Goal: Information Seeking & Learning: Learn about a topic

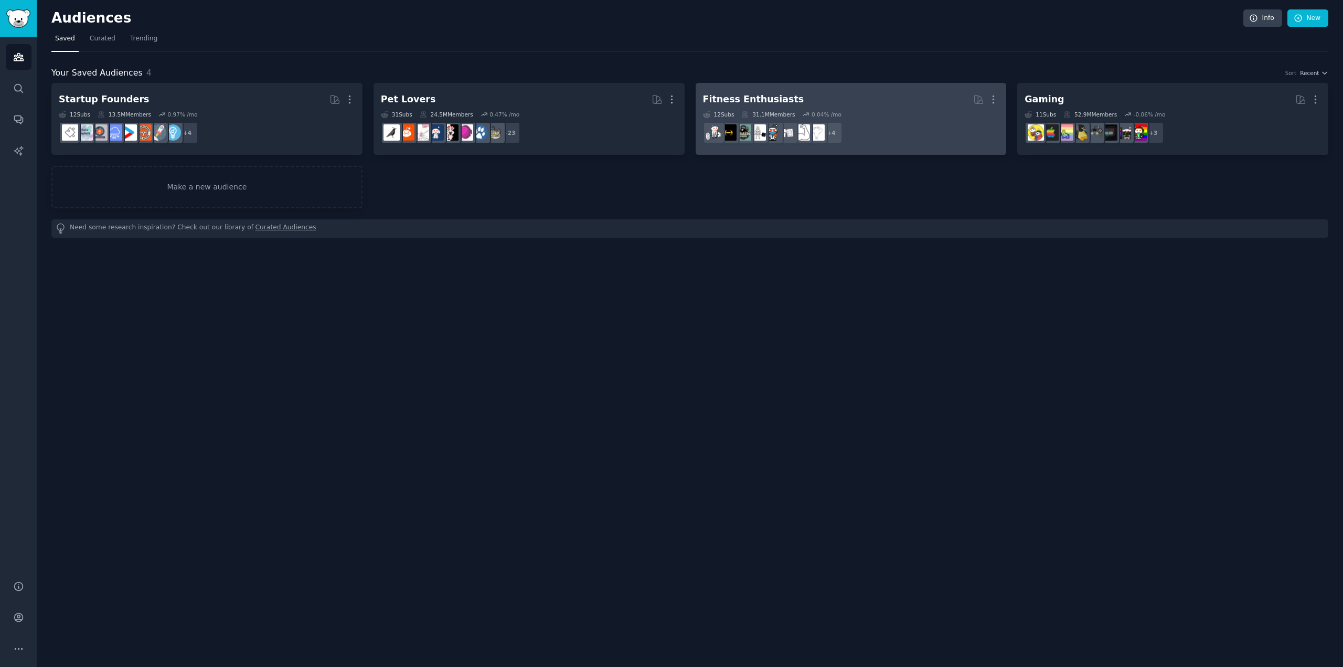
click at [835, 103] on h2 "Fitness Enthusiasts More" at bounding box center [851, 99] width 296 height 18
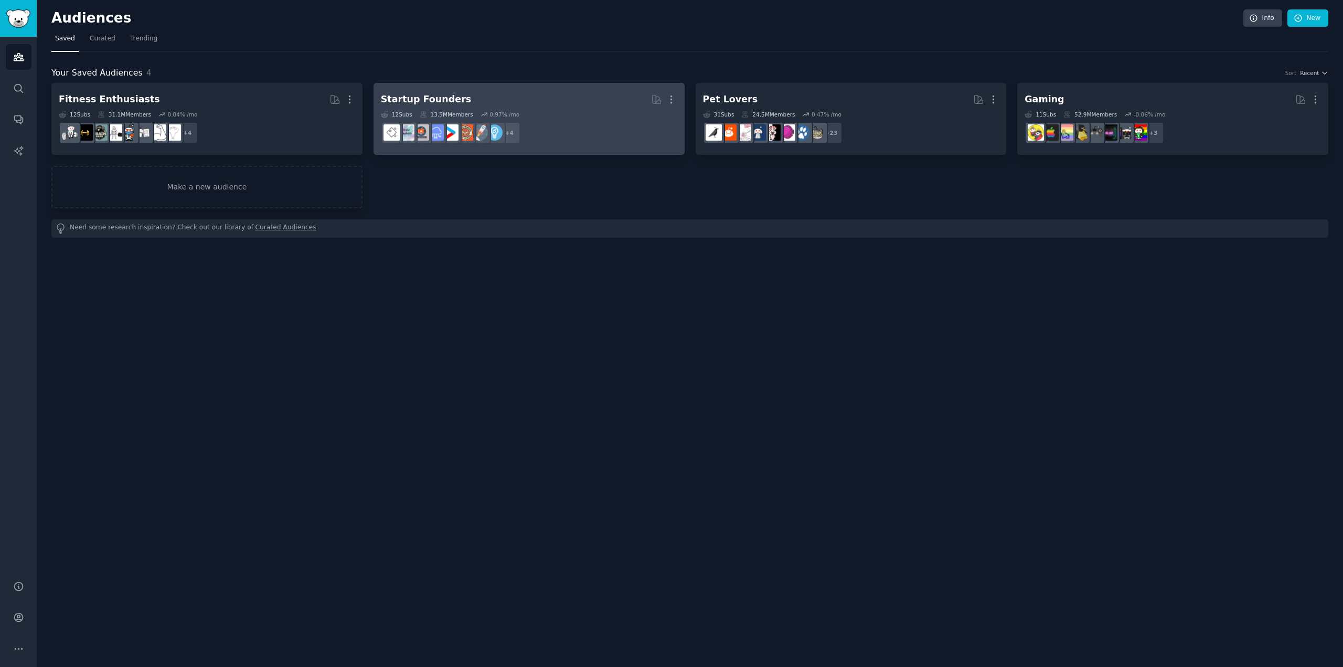
click at [581, 111] on div "12 Sub s 13.5M Members 0.97 % /mo" at bounding box center [529, 114] width 296 height 7
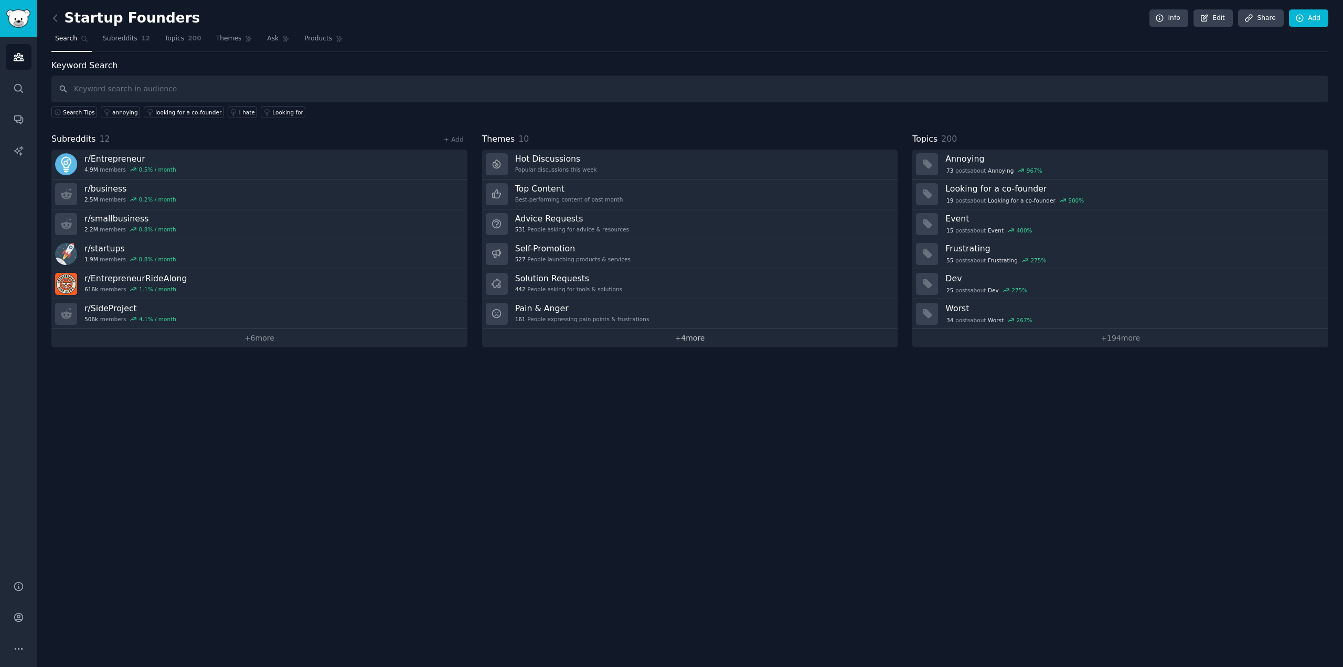
click at [714, 340] on link "+ 4 more" at bounding box center [690, 338] width 416 height 18
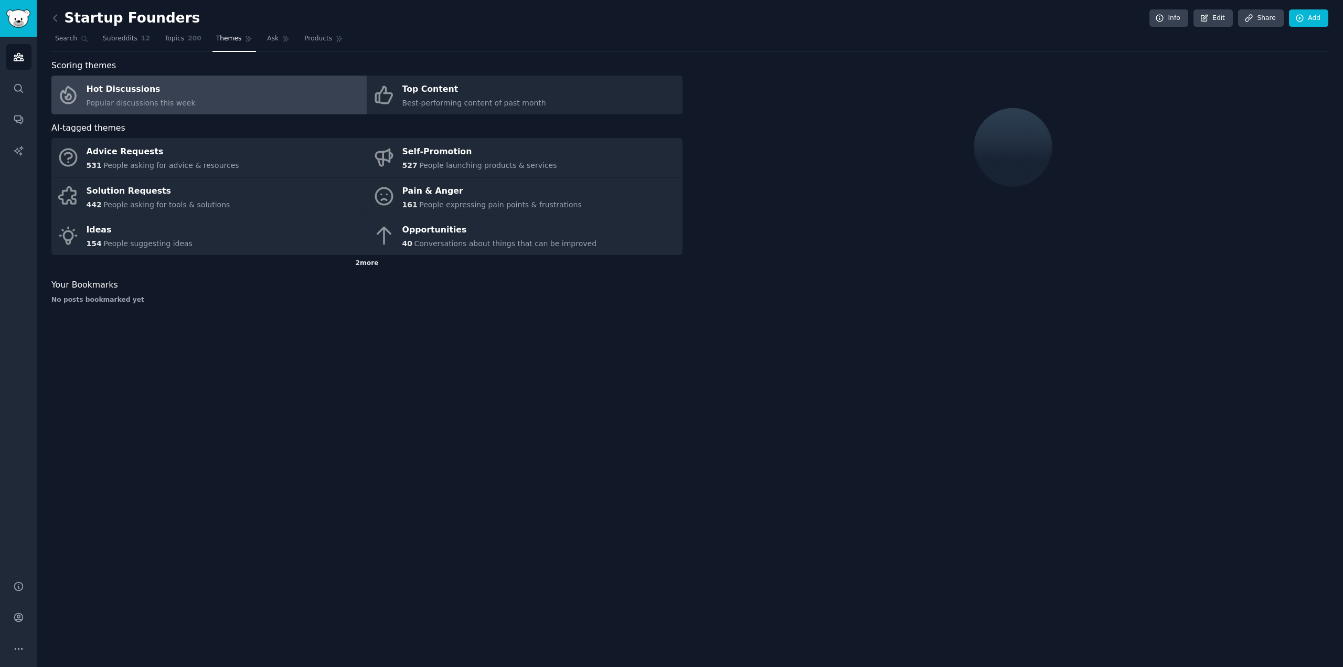
click at [367, 262] on div "2 more" at bounding box center [366, 263] width 631 height 17
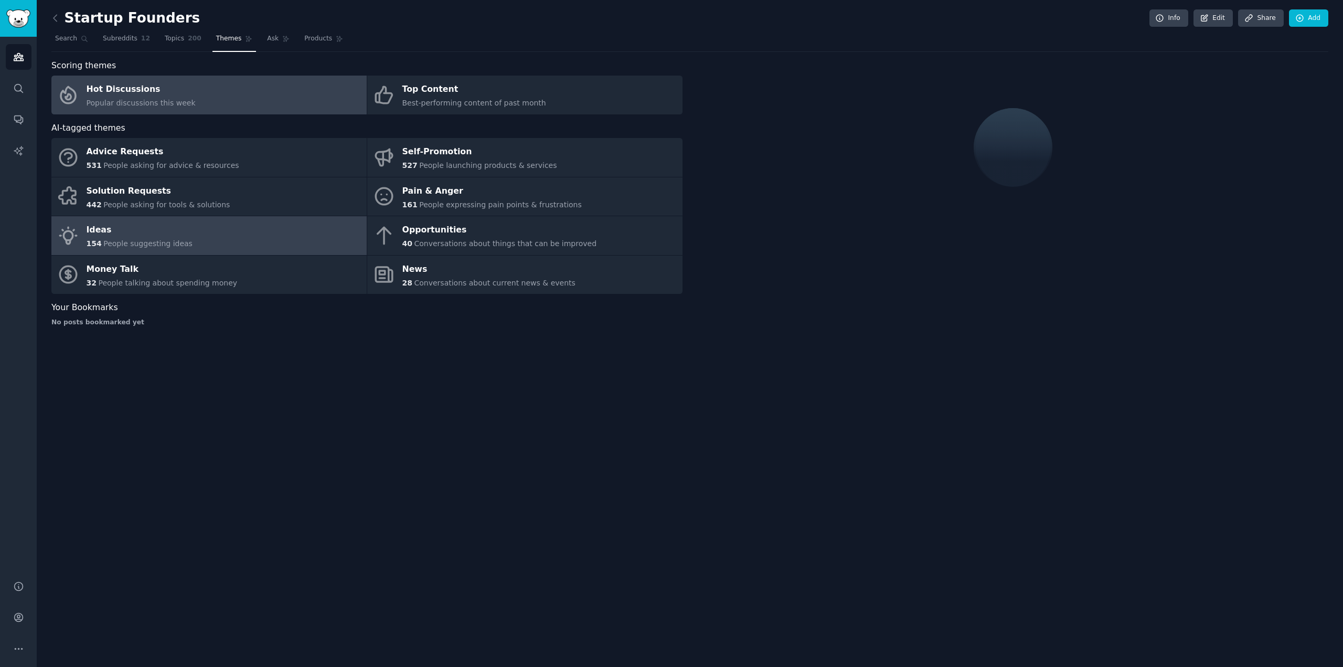
click at [201, 235] on link "Ideas 154 People suggesting ideas" at bounding box center [208, 235] width 315 height 39
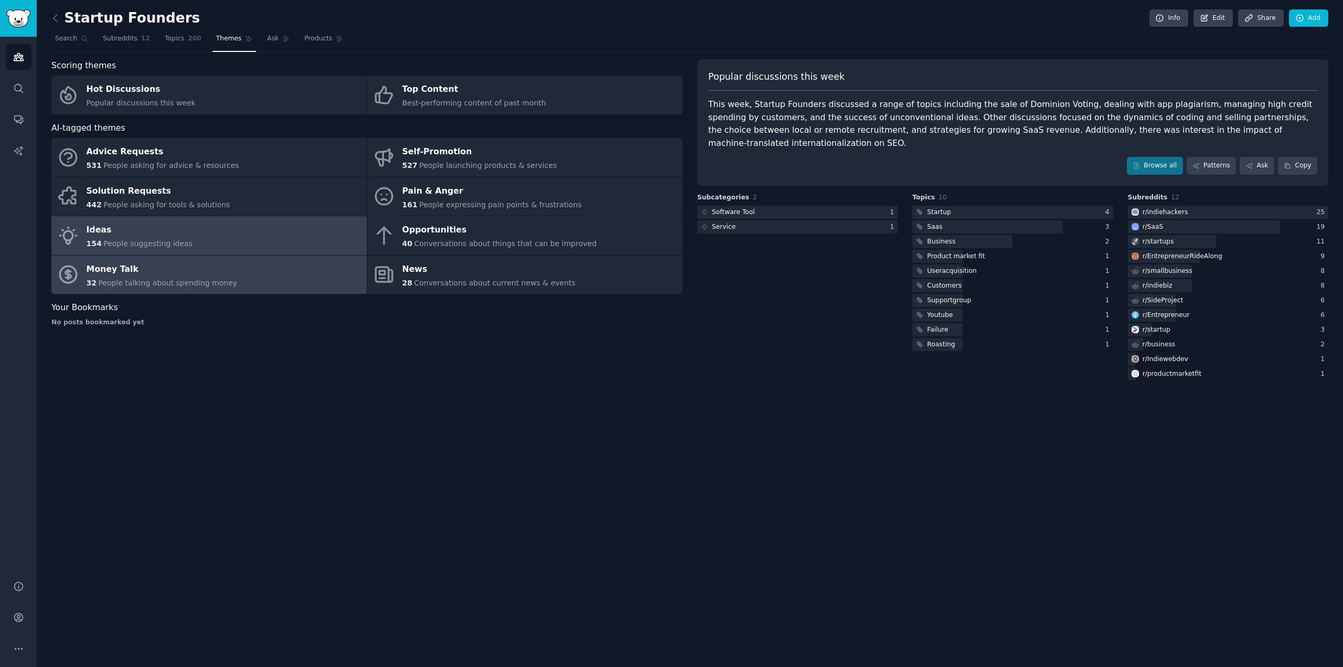
click at [221, 276] on link "Money Talk 32 People talking about spending money" at bounding box center [208, 274] width 315 height 39
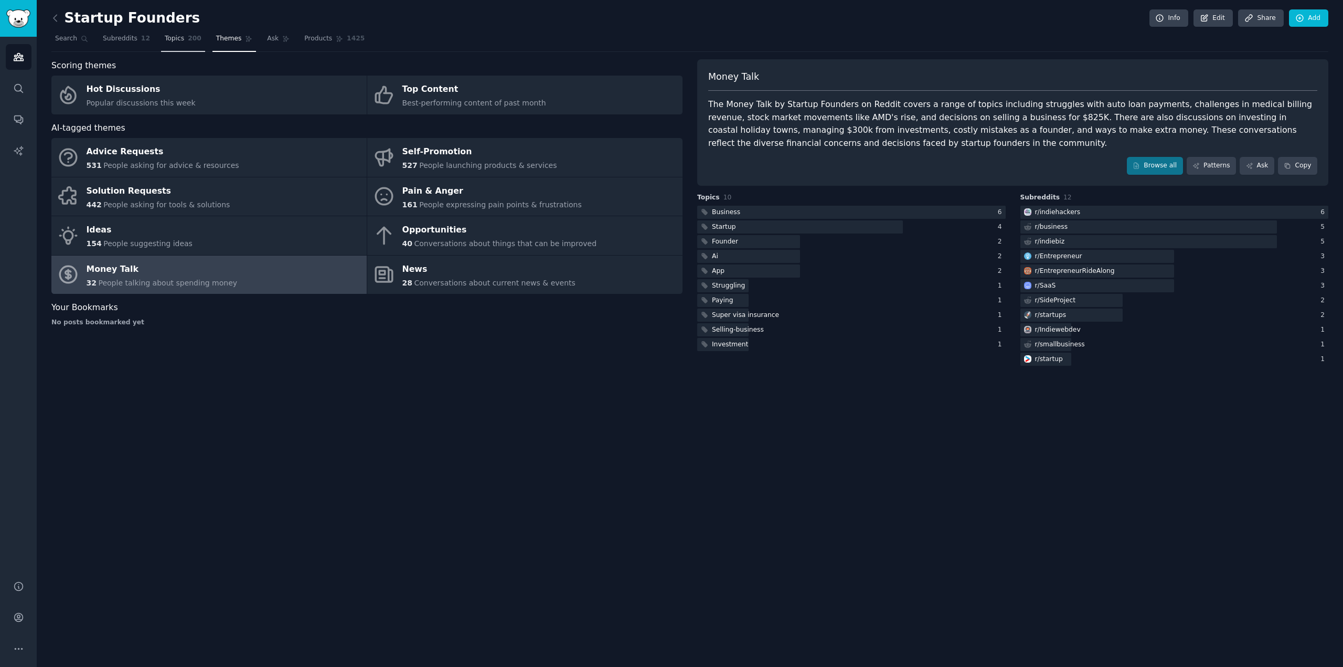
click at [167, 41] on span "Topics" at bounding box center [174, 38] width 19 height 9
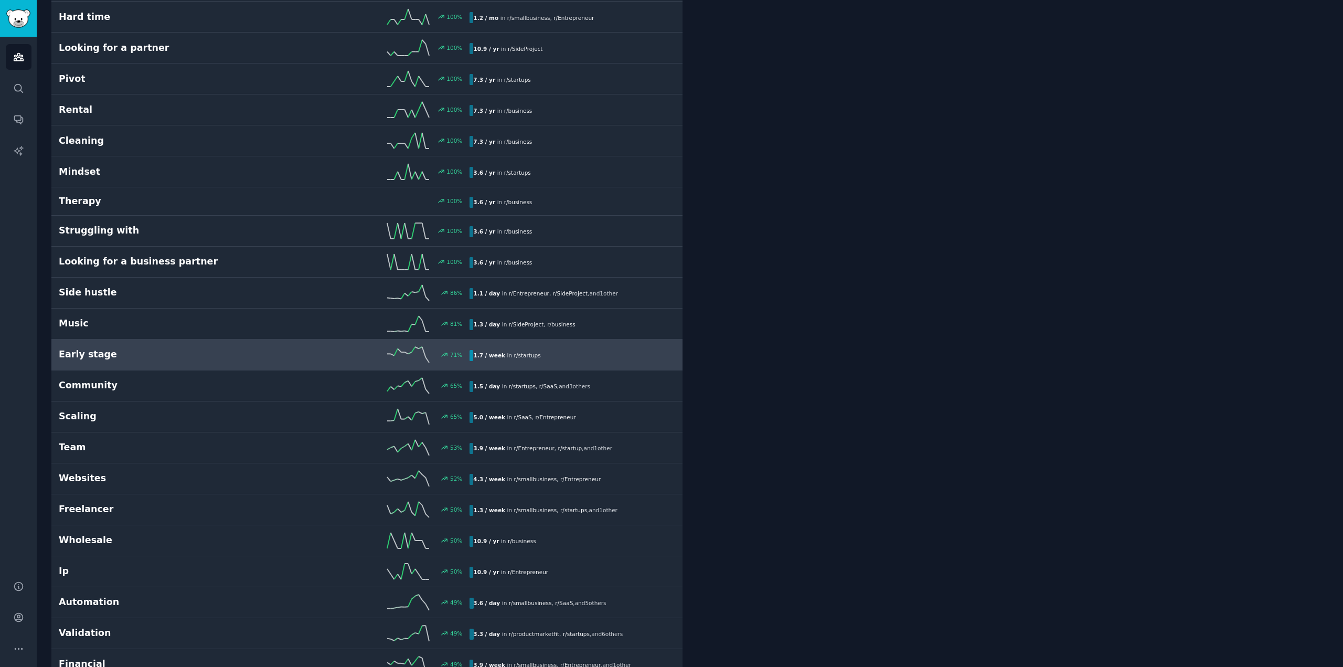
scroll to position [420, 0]
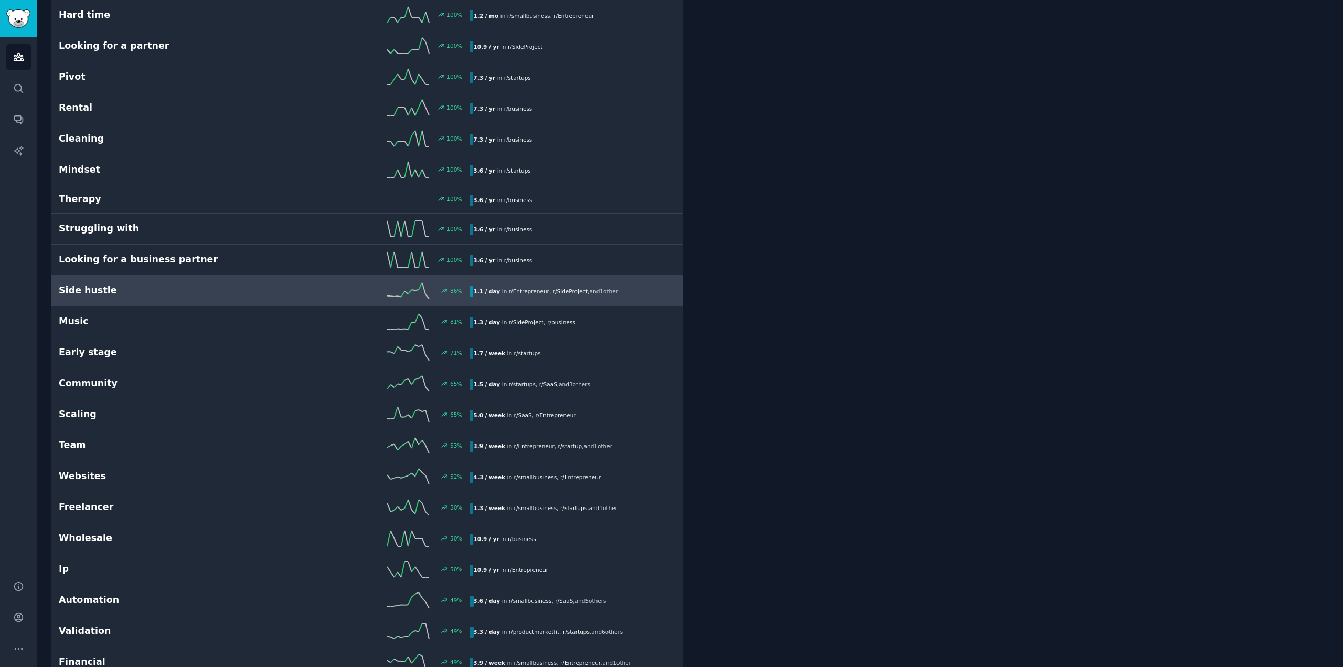
click at [152, 289] on h2 "Side hustle" at bounding box center [162, 290] width 206 height 13
